Goal: Check status: Check status

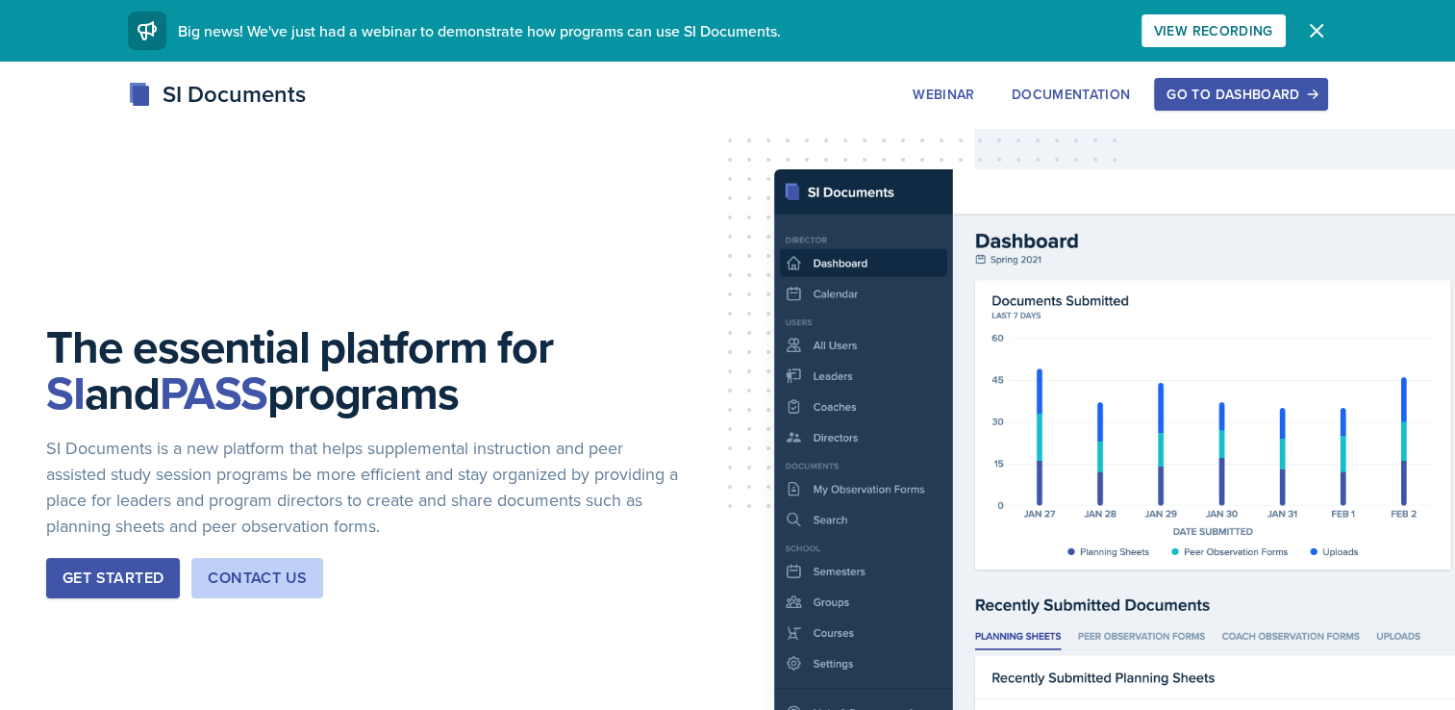
click at [1239, 105] on button "Go to Dashboard" at bounding box center [1240, 94] width 173 height 33
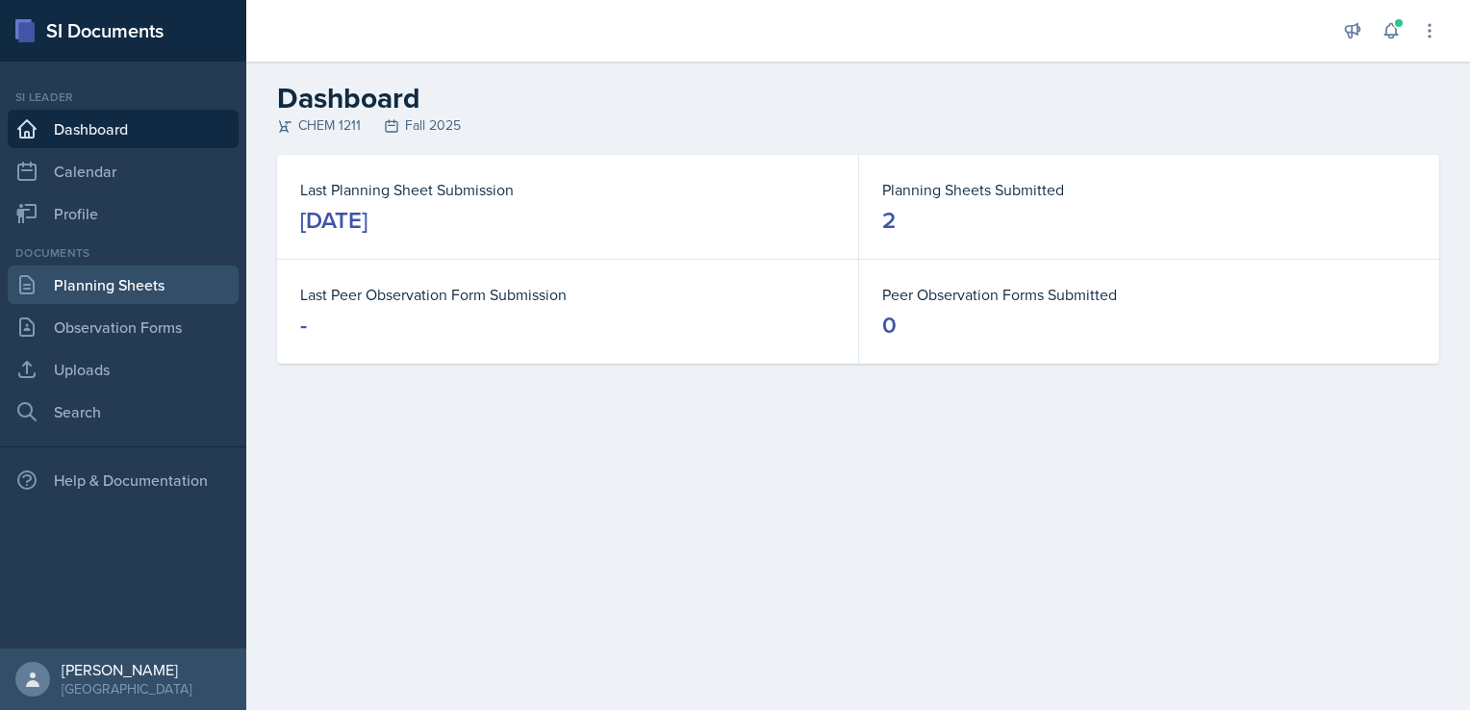
click at [111, 287] on link "Planning Sheets" at bounding box center [123, 284] width 231 height 38
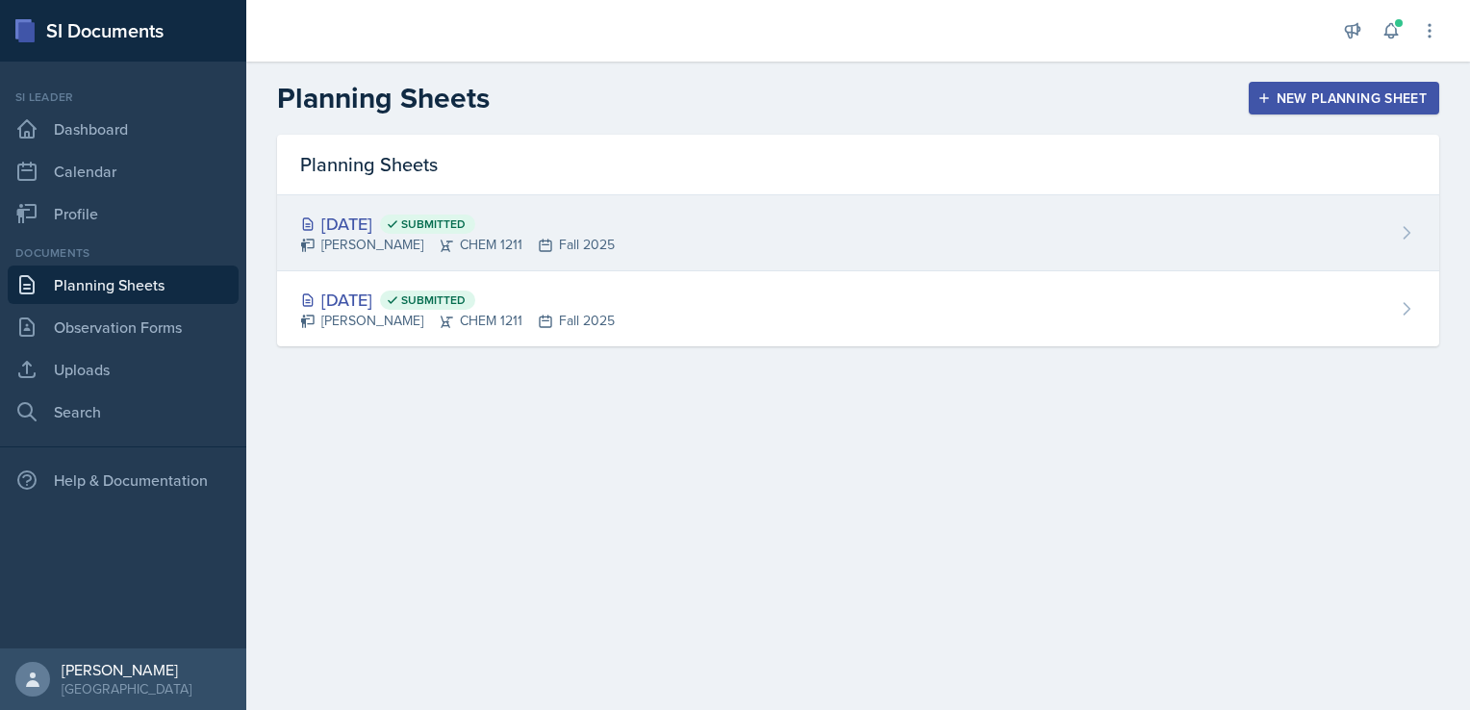
click at [593, 234] on div "[DATE] Submitted [PERSON_NAME] CHEM 1211 Fall 2025" at bounding box center [858, 233] width 1162 height 76
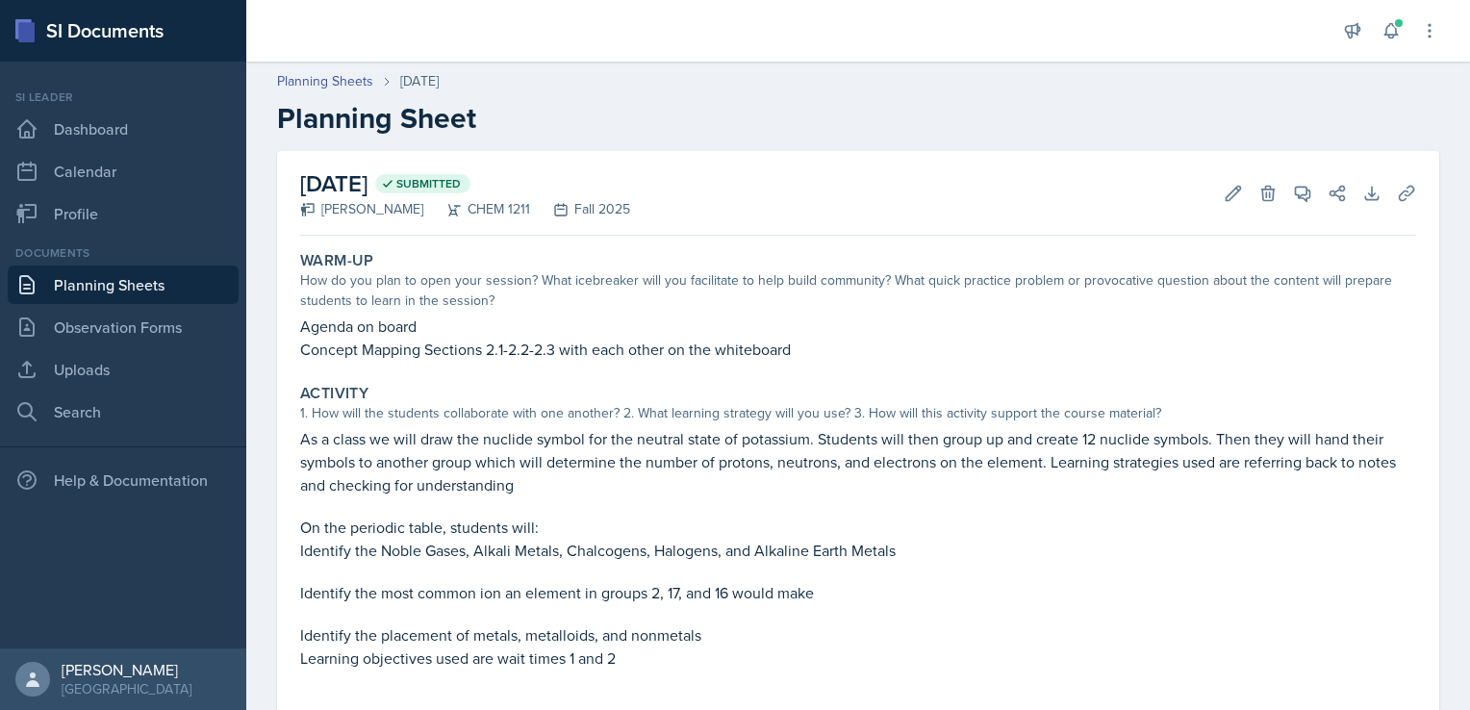
click at [169, 286] on link "Planning Sheets" at bounding box center [123, 284] width 231 height 38
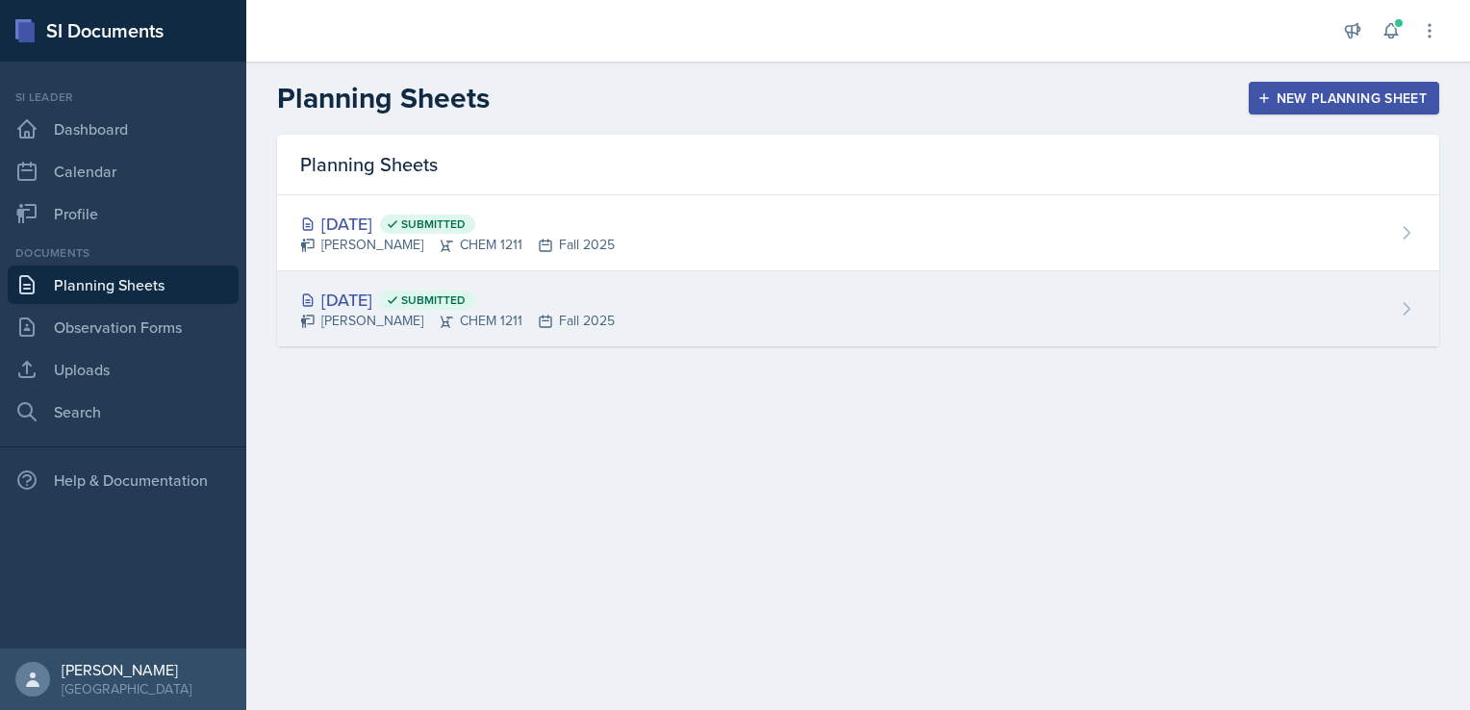
click at [472, 284] on div "[DATE] Submitted [PERSON_NAME] CHEM 1211 Fall 2025" at bounding box center [858, 308] width 1162 height 75
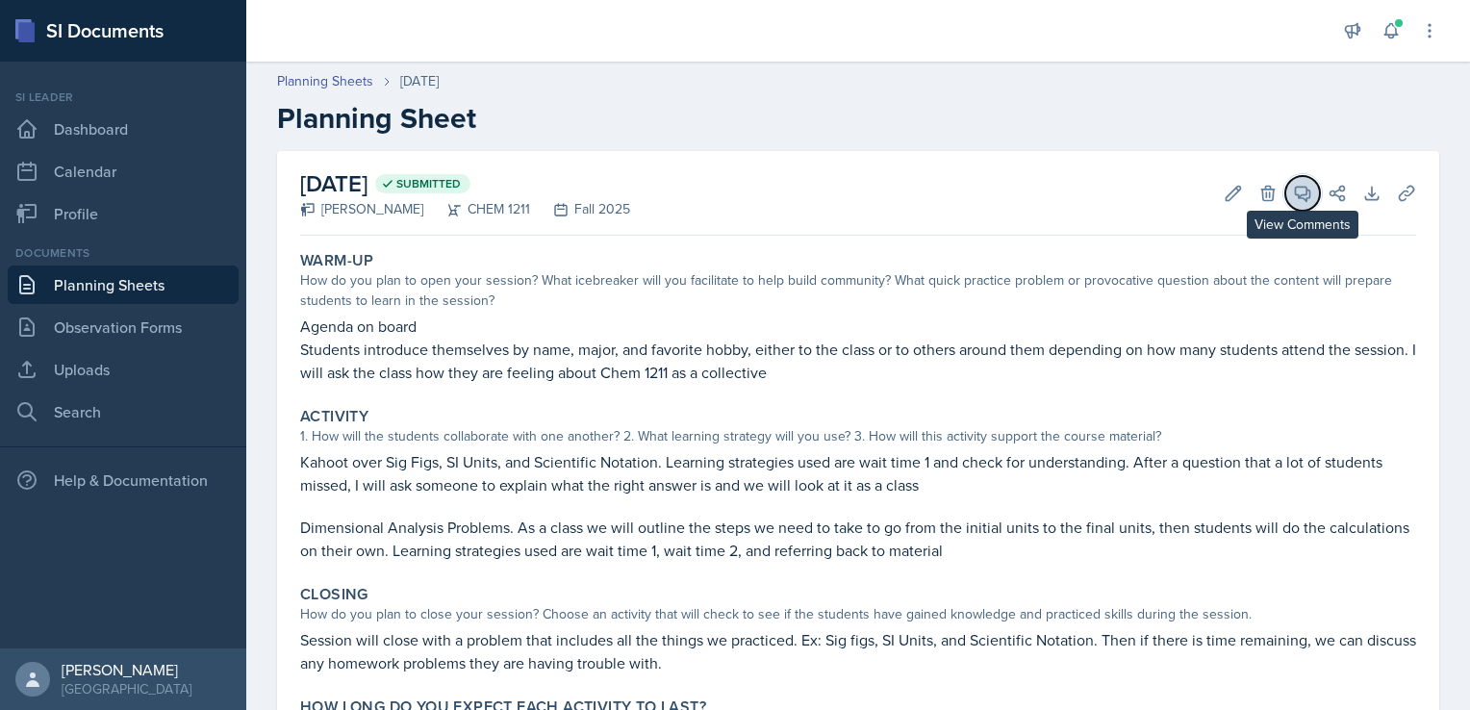
click at [1304, 187] on span at bounding box center [1309, 187] width 10 height 10
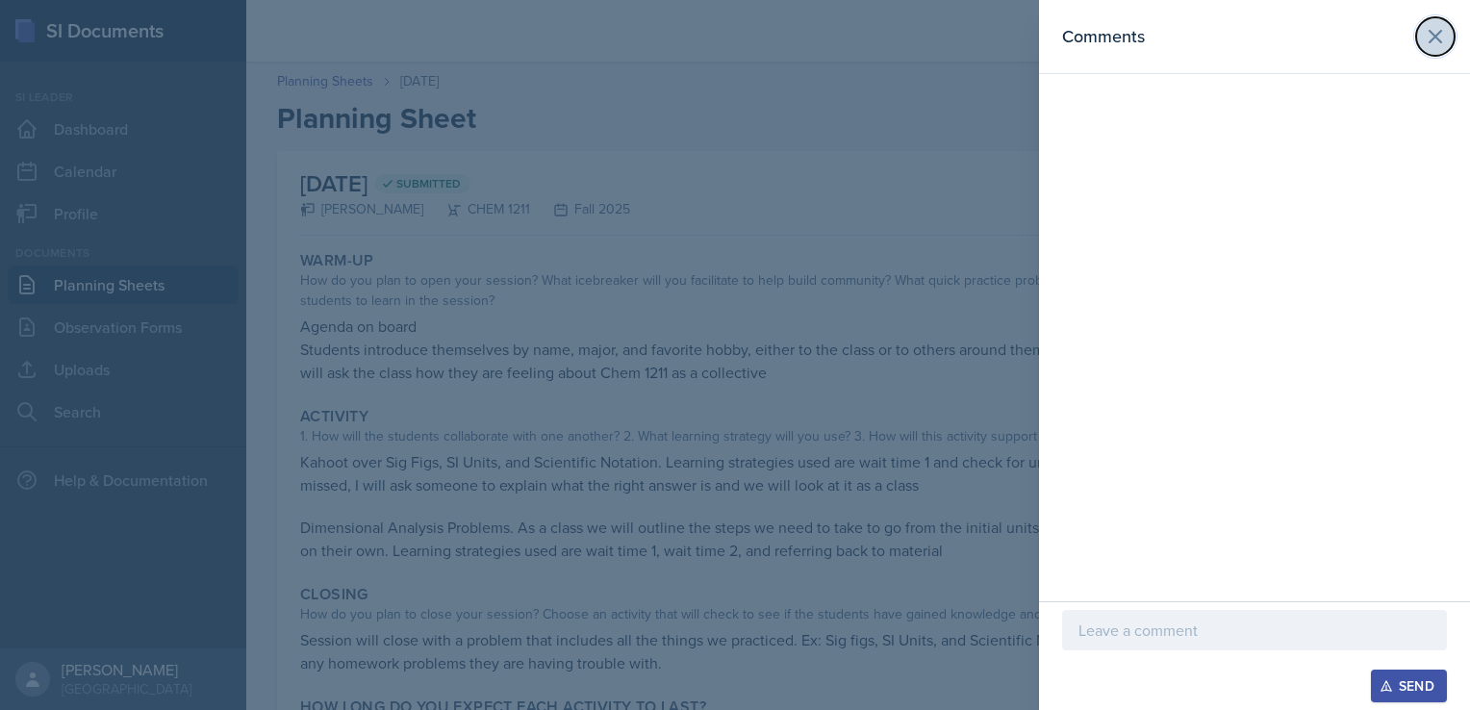
click at [1440, 42] on icon at bounding box center [1435, 37] width 12 height 12
